Goal: Information Seeking & Learning: Learn about a topic

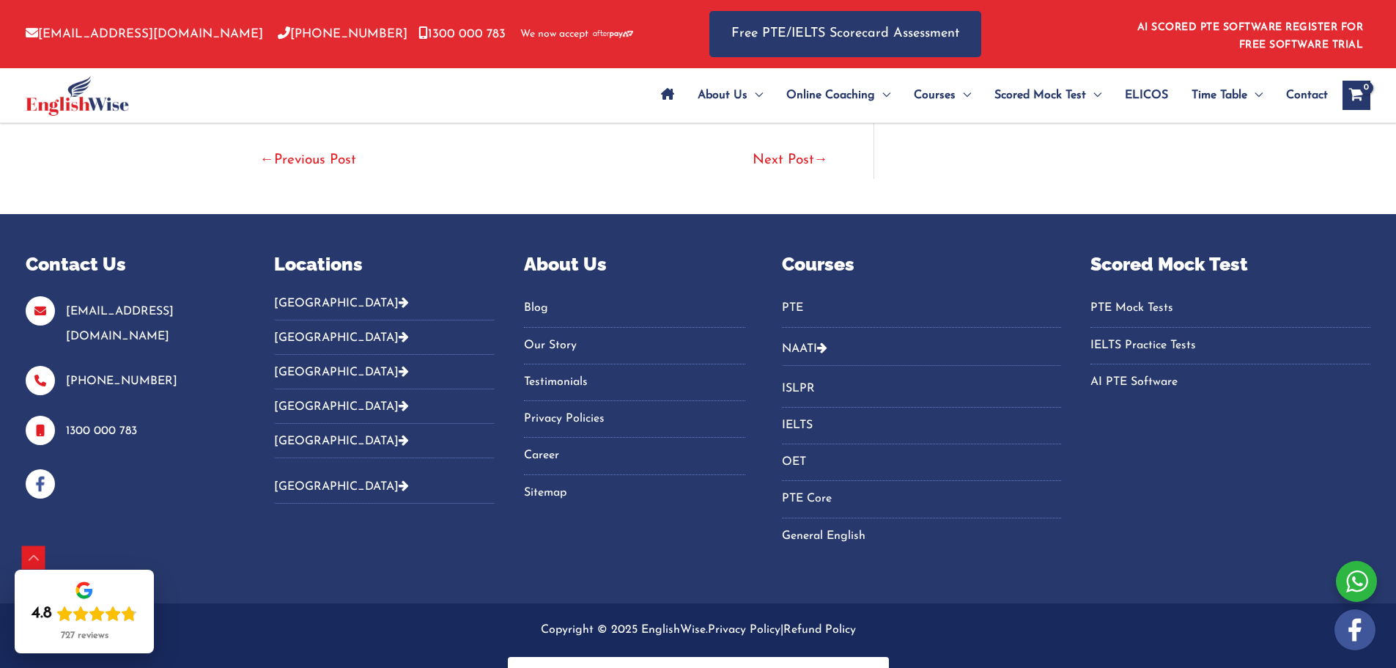
scroll to position [4228, 0]
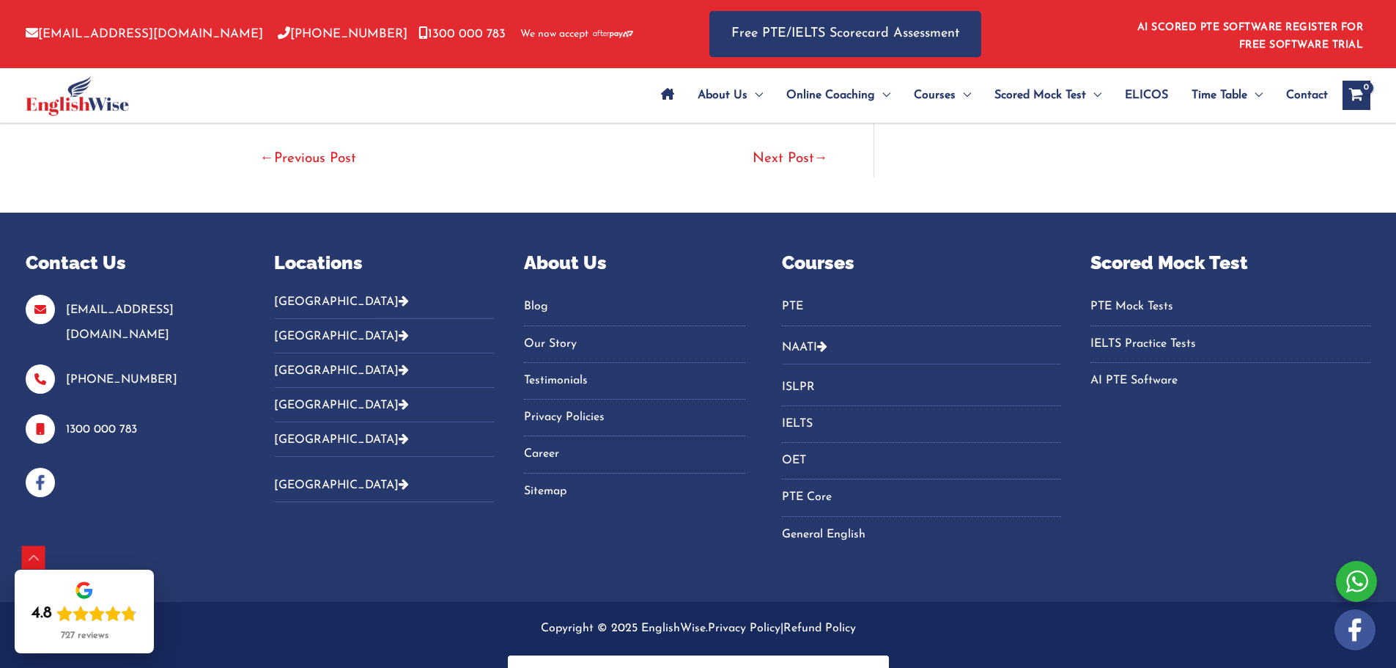
click at [782, 295] on link "PTE" at bounding box center [922, 307] width 280 height 24
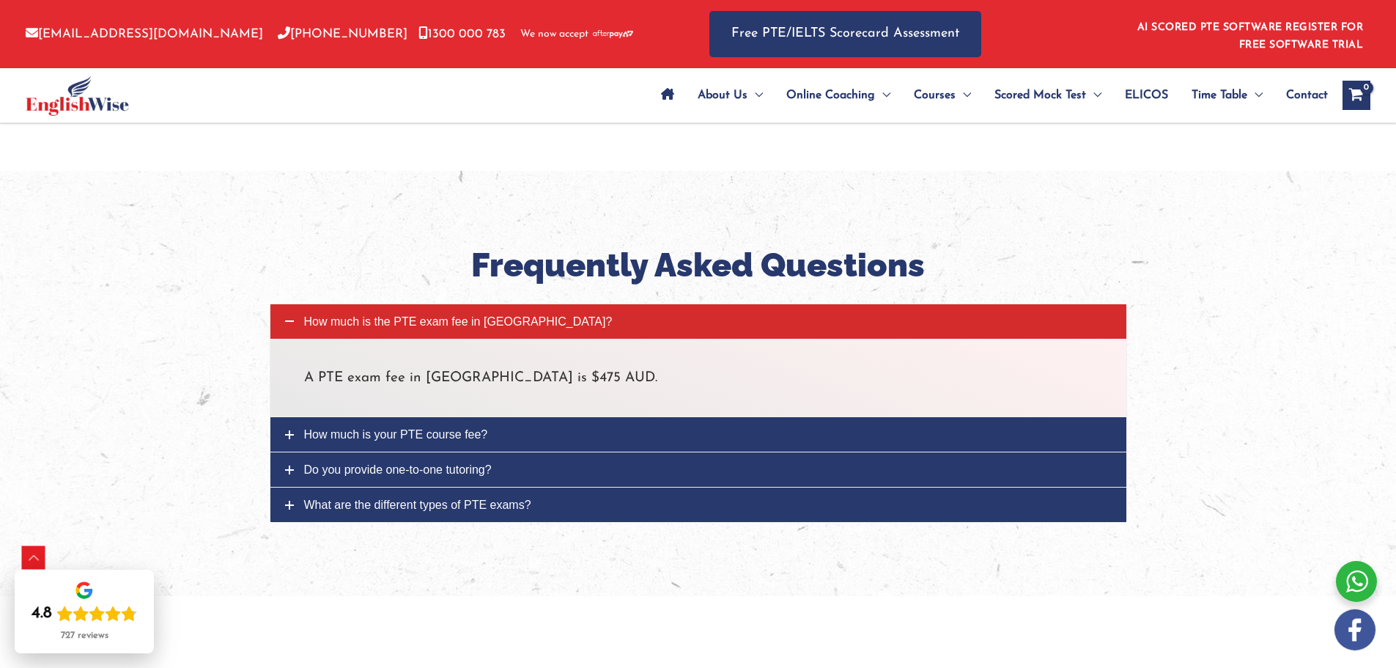
scroll to position [5056, 0]
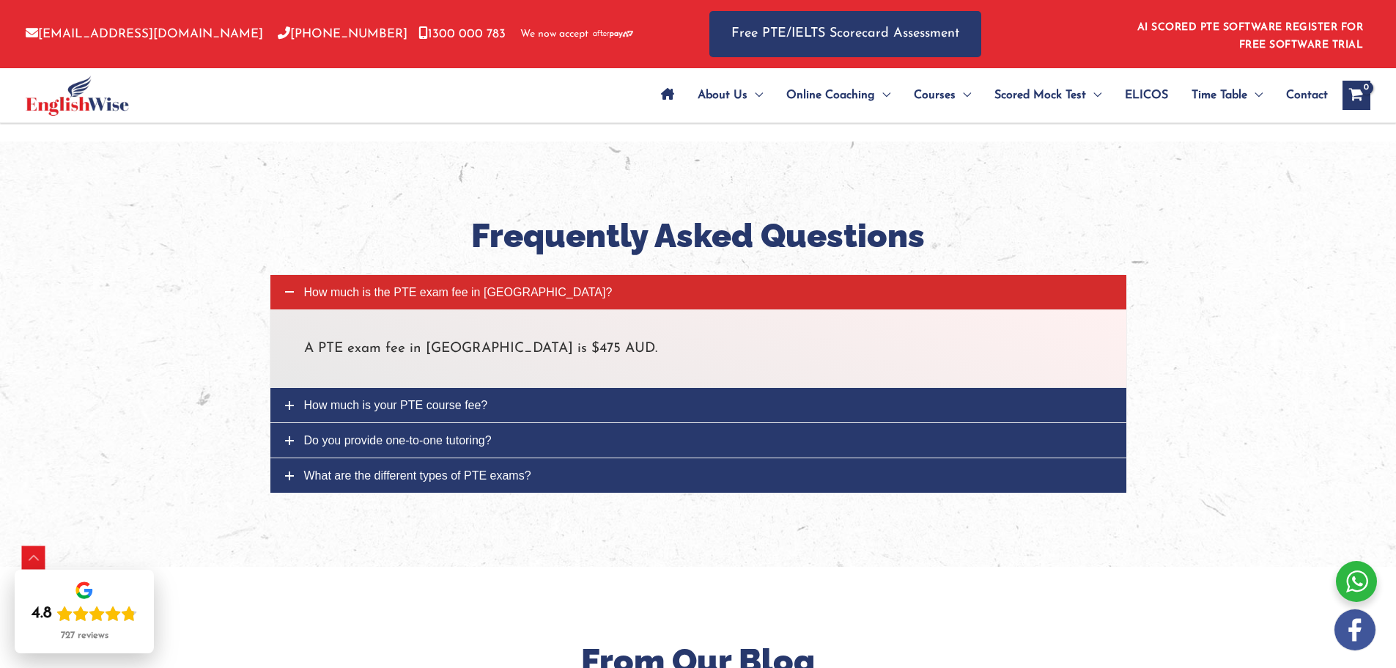
click at [359, 399] on span "How much is your PTE course fee?" at bounding box center [396, 405] width 184 height 12
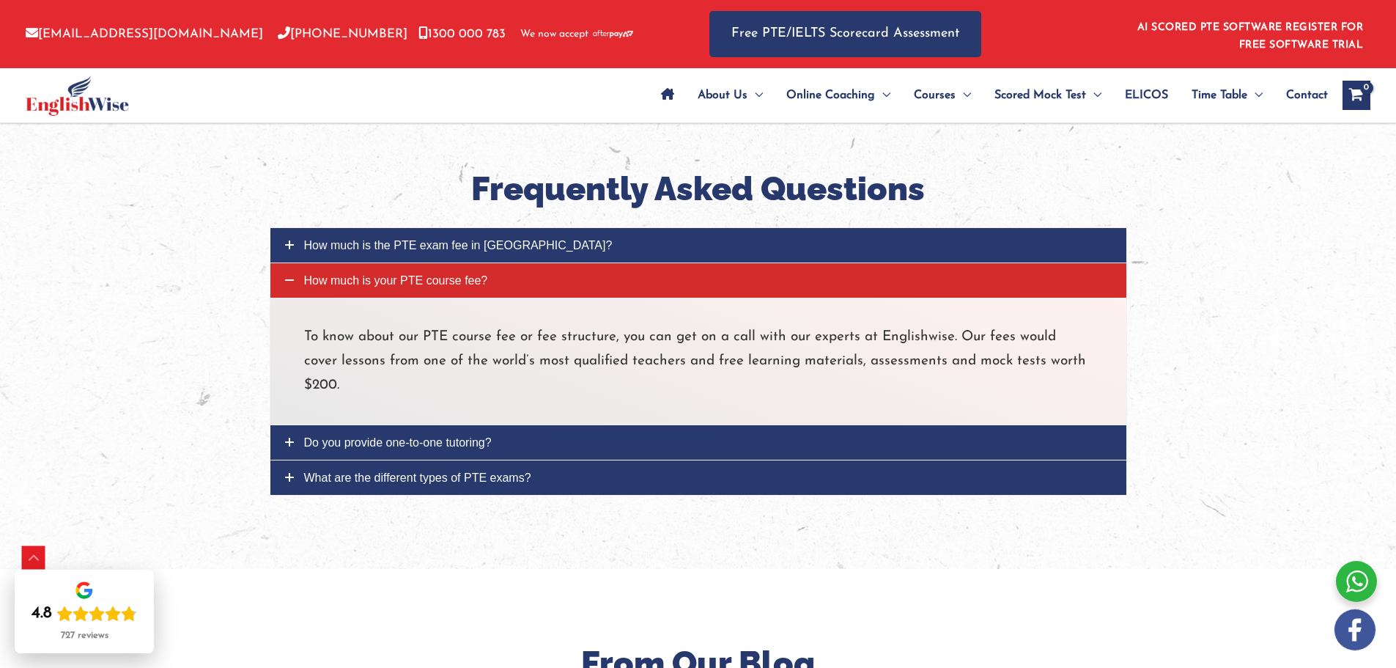
scroll to position [5129, 0]
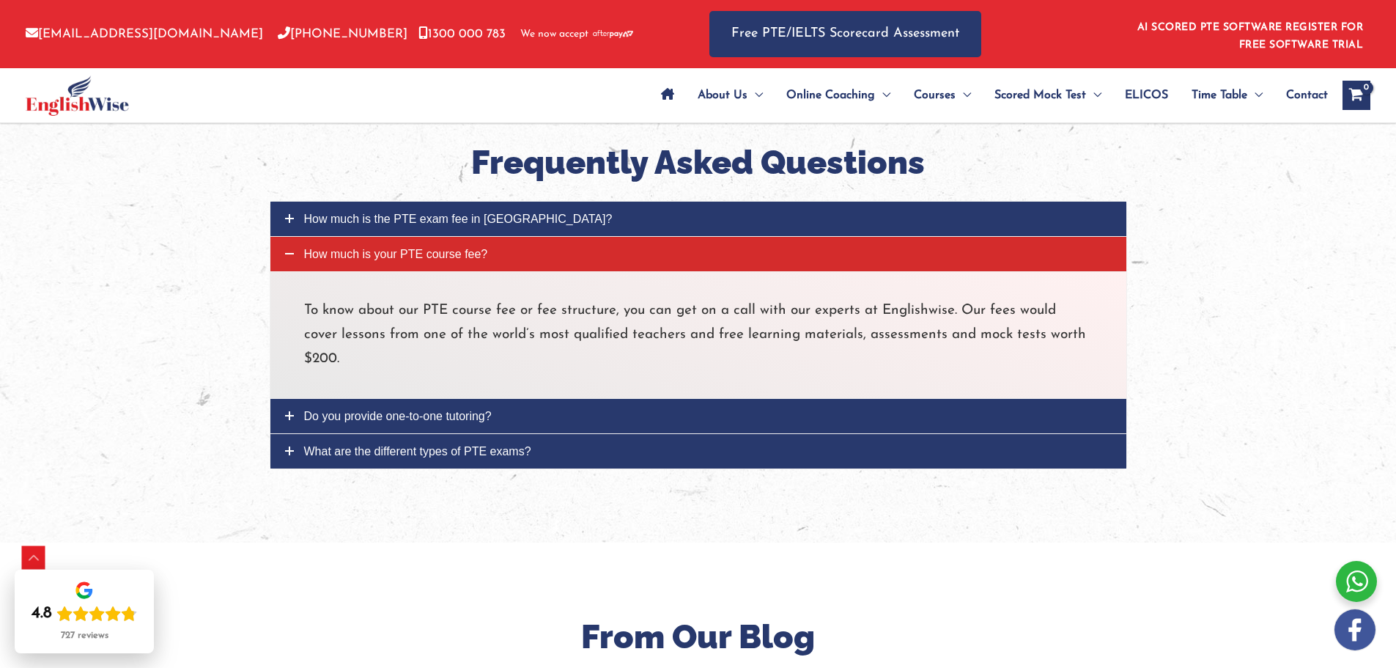
click at [440, 410] on span "Do you provide one-to-one tutoring?" at bounding box center [398, 416] width 188 height 12
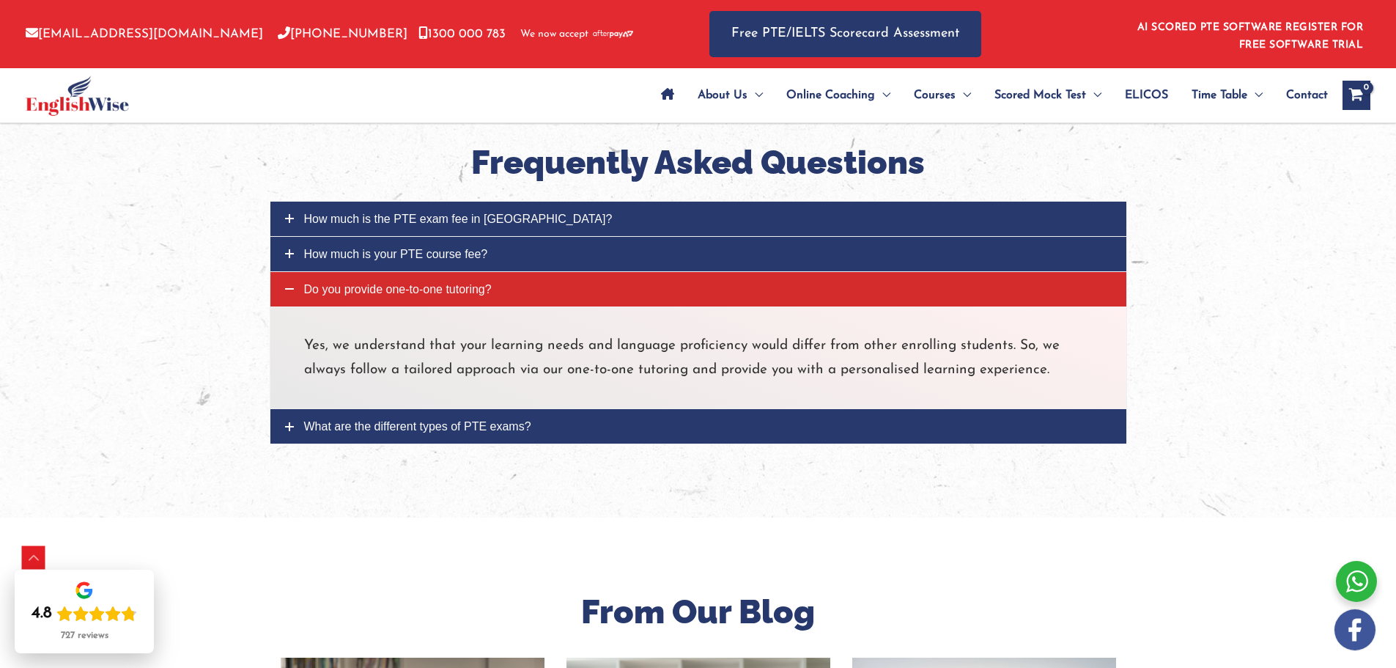
click at [499, 420] on span "What are the different types of PTE exams?" at bounding box center [417, 426] width 227 height 12
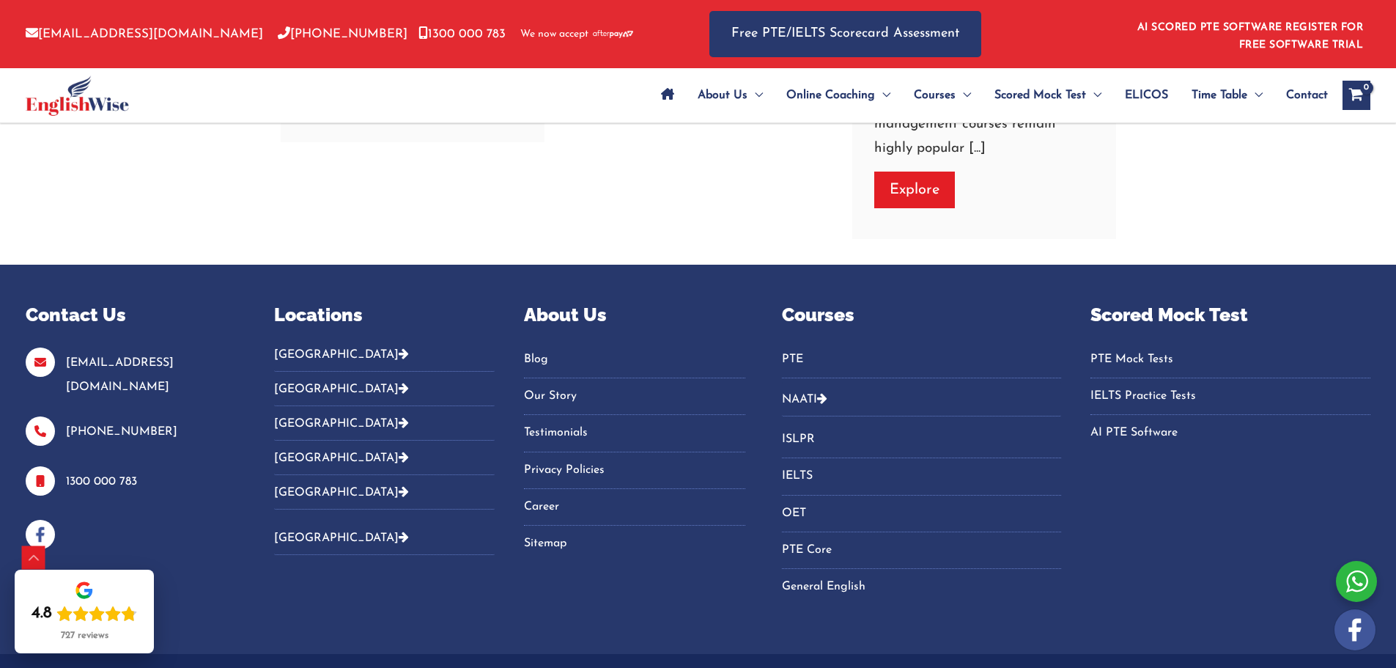
scroll to position [6651, 0]
